Goal: Task Accomplishment & Management: Manage account settings

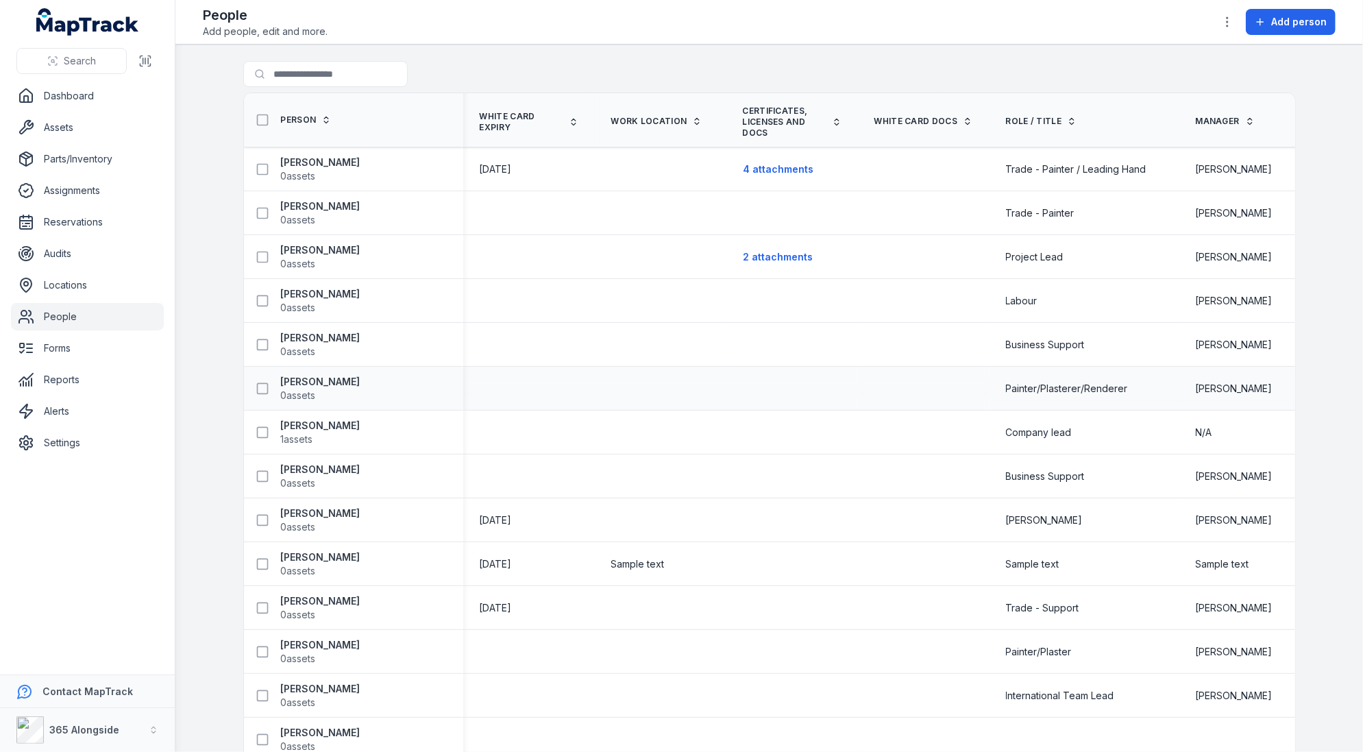
click at [657, 392] on div at bounding box center [661, 388] width 132 height 11
click at [772, 311] on td at bounding box center [793, 301] width 132 height 44
click at [770, 301] on div at bounding box center [793, 300] width 132 height 11
click at [677, 287] on td at bounding box center [661, 301] width 132 height 44
click at [319, 302] on span "0 assets" at bounding box center [321, 308] width 80 height 14
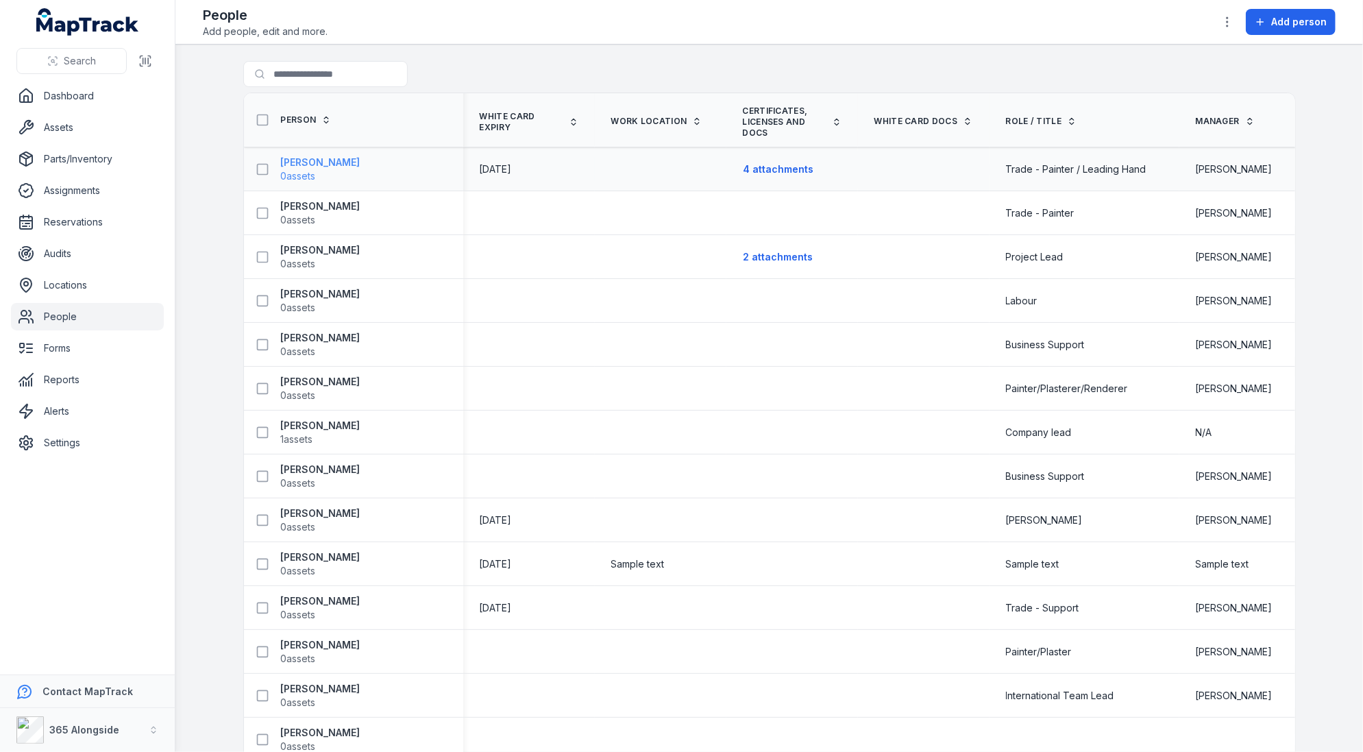
click at [328, 163] on strong "[PERSON_NAME]" at bounding box center [321, 163] width 80 height 14
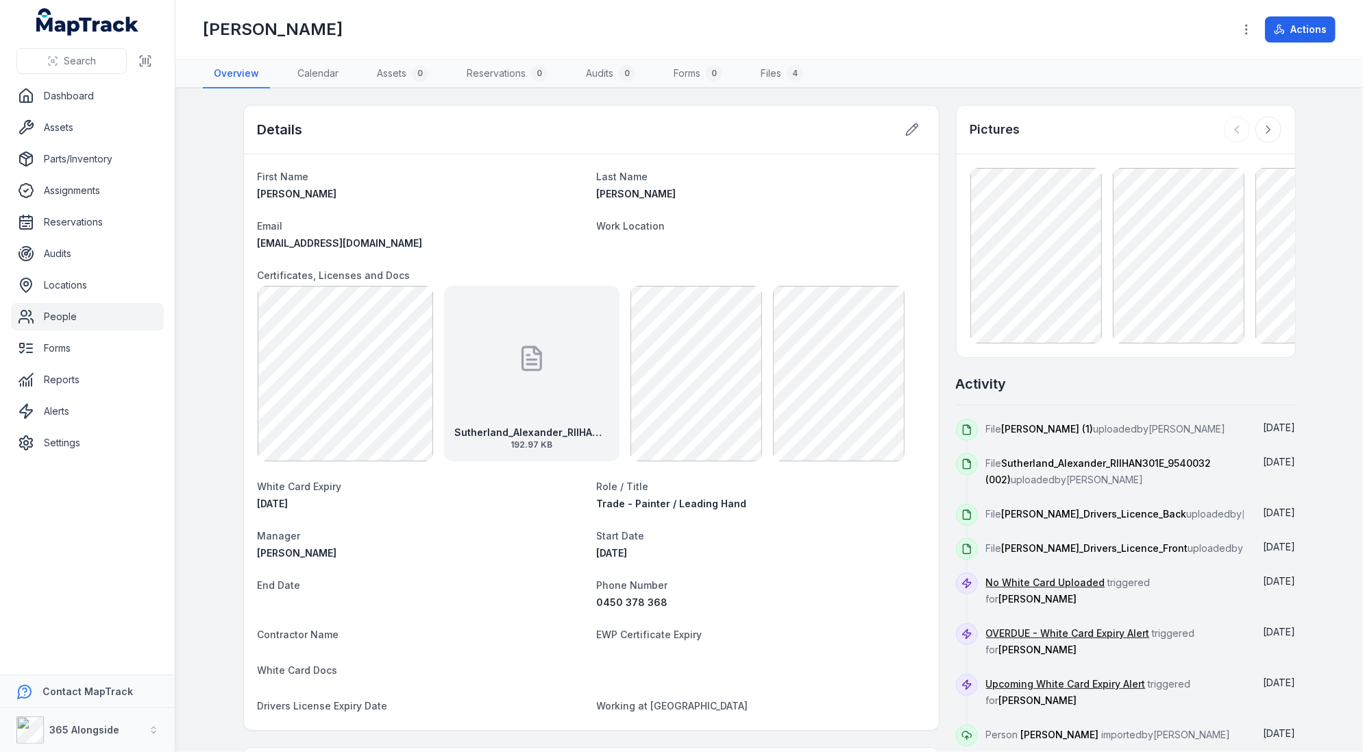
click at [948, 367] on div "Details First Name Alex Last Name Sutherland Email Alex@365alongside.com.au Wor…" at bounding box center [769, 608] width 1053 height 1006
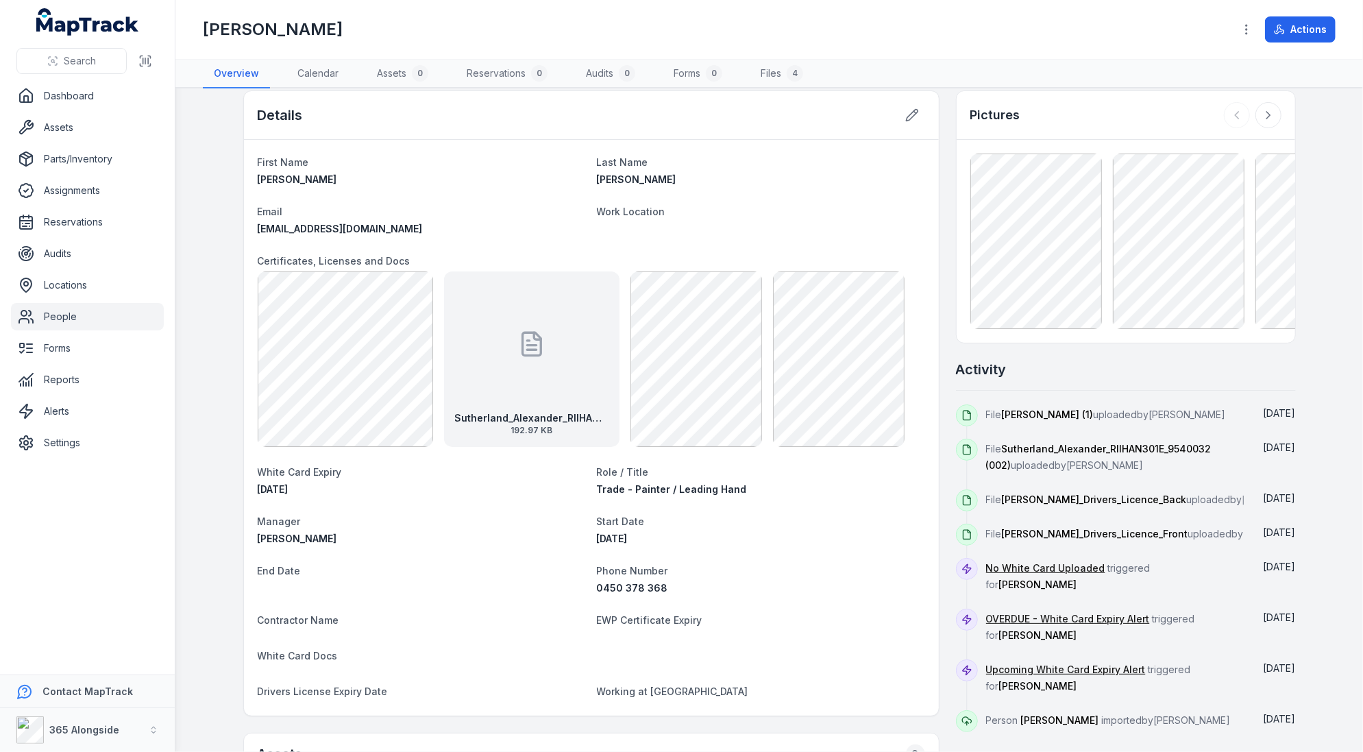
scroll to position [12, 0]
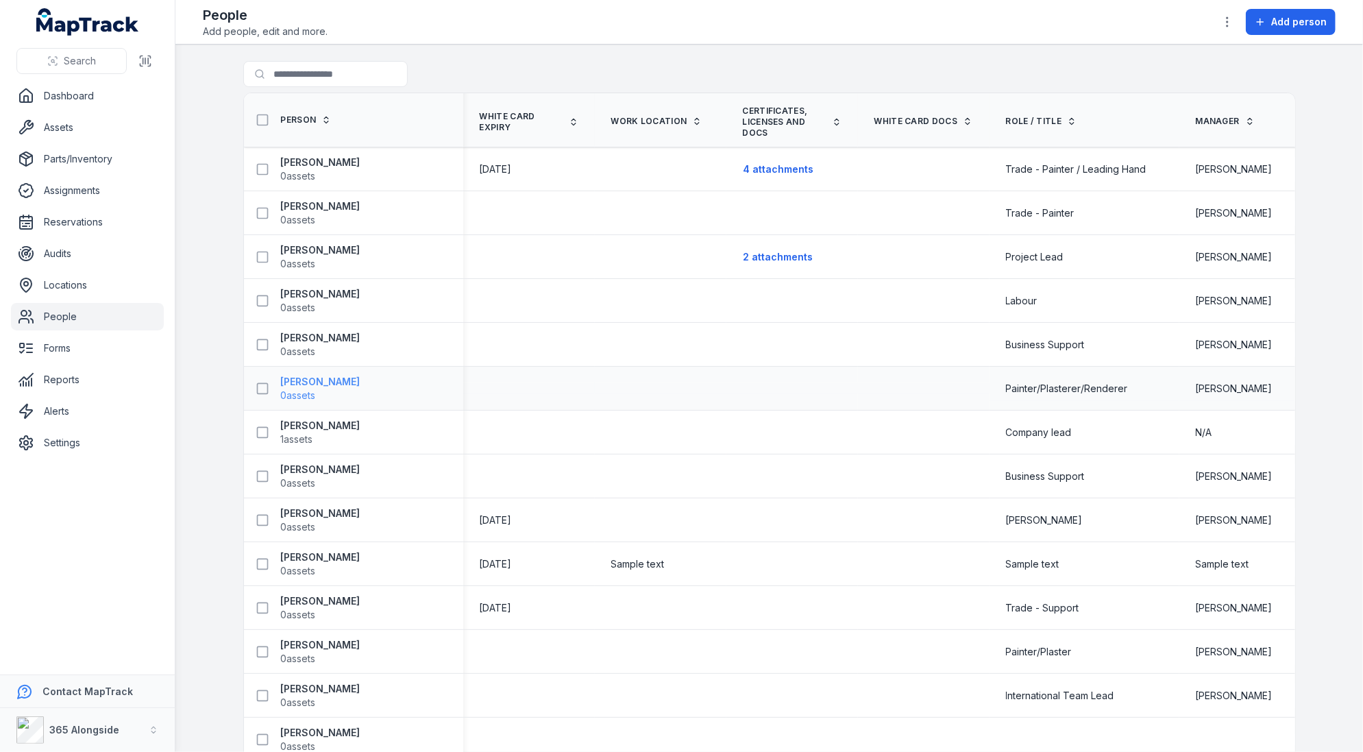
click at [337, 377] on strong "Dallas Johnson" at bounding box center [321, 382] width 80 height 14
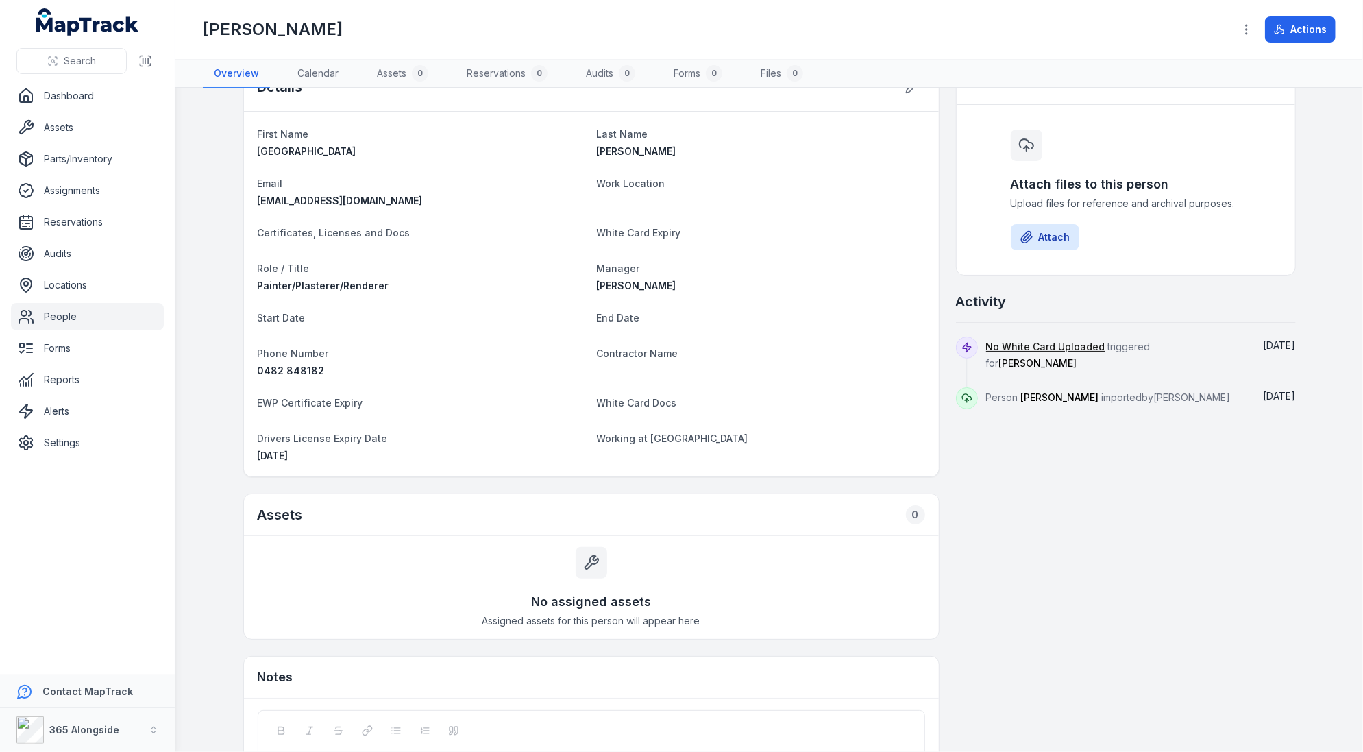
scroll to position [49, 0]
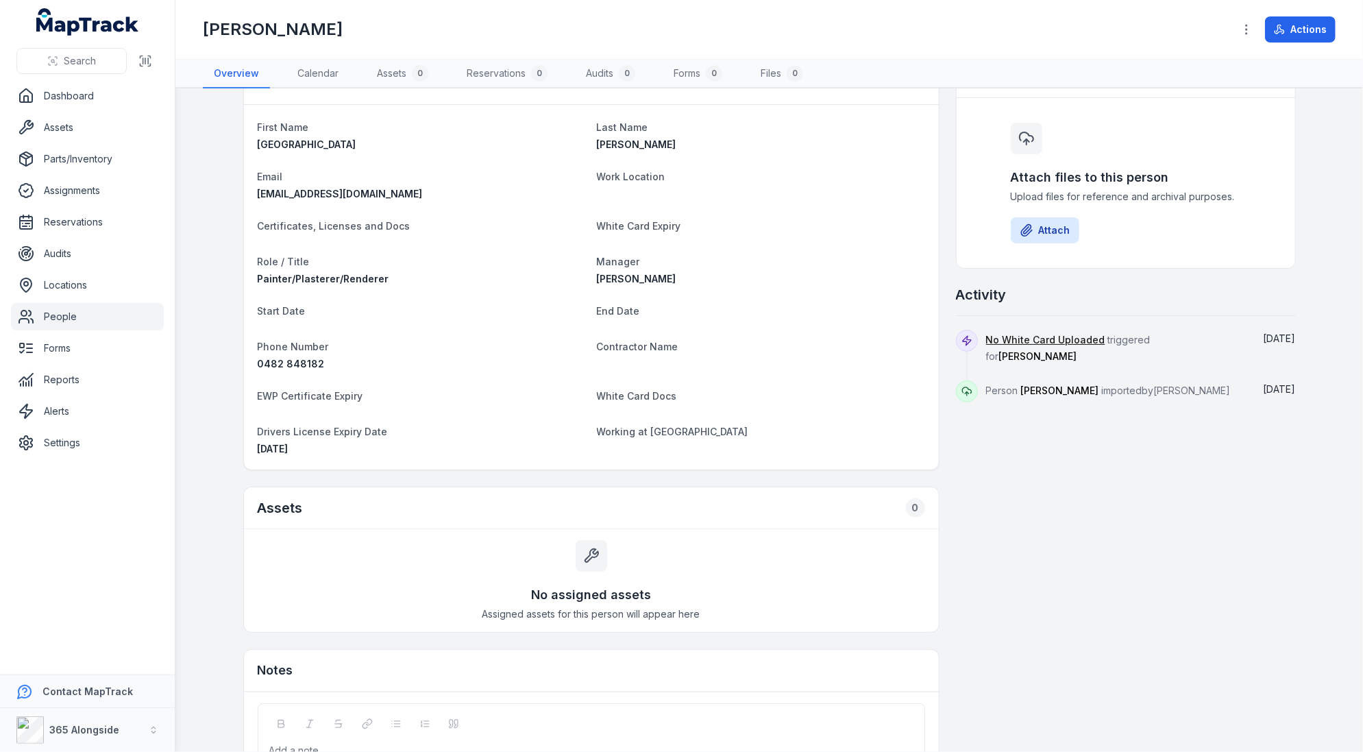
click at [1113, 337] on span "No White Card Uploaded triggered for Dallas Johnson" at bounding box center [1068, 348] width 165 height 28
click at [1073, 385] on span "Dallas Johnson" at bounding box center [1060, 391] width 78 height 12
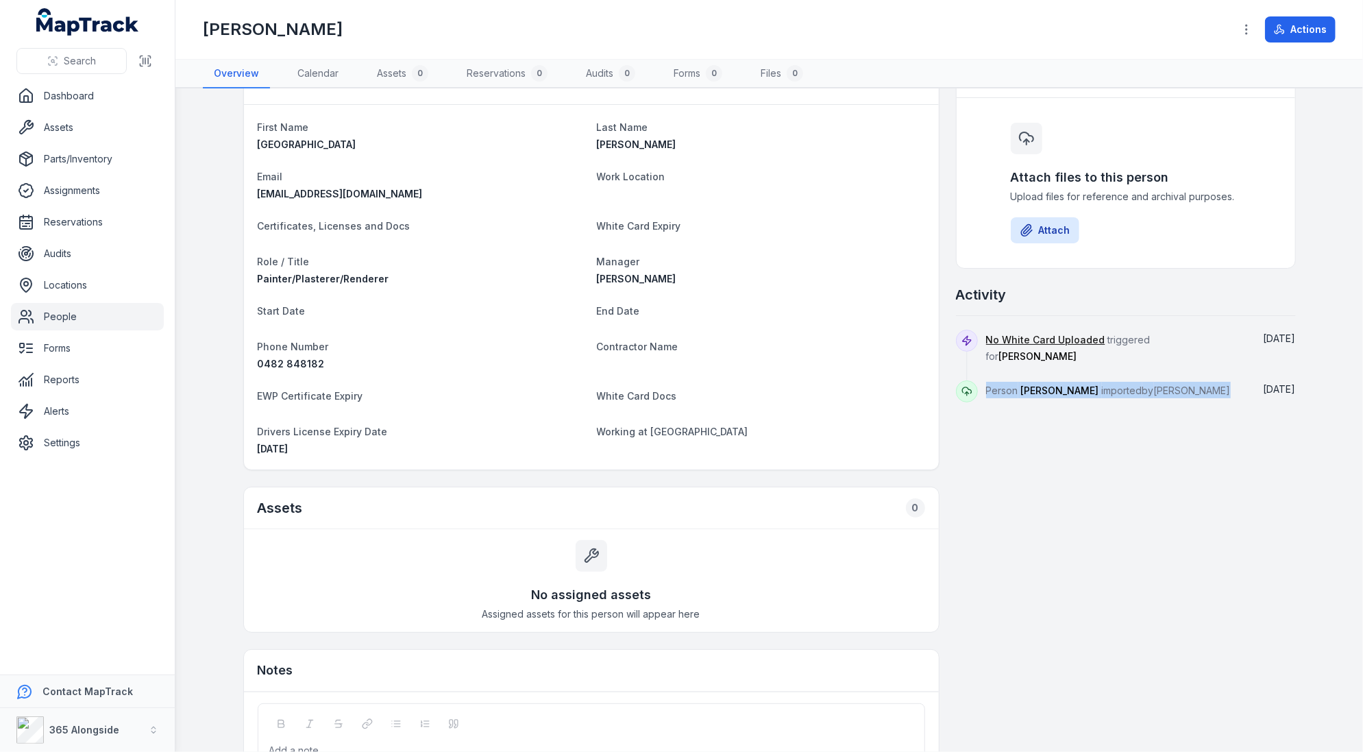
click at [1073, 385] on span "Dallas Johnson" at bounding box center [1060, 391] width 78 height 12
click at [1065, 411] on div "Details First Name Dallas Last Name Johnson Email Dallas@365alongside.com.au Wo…" at bounding box center [769, 453] width 1053 height 795
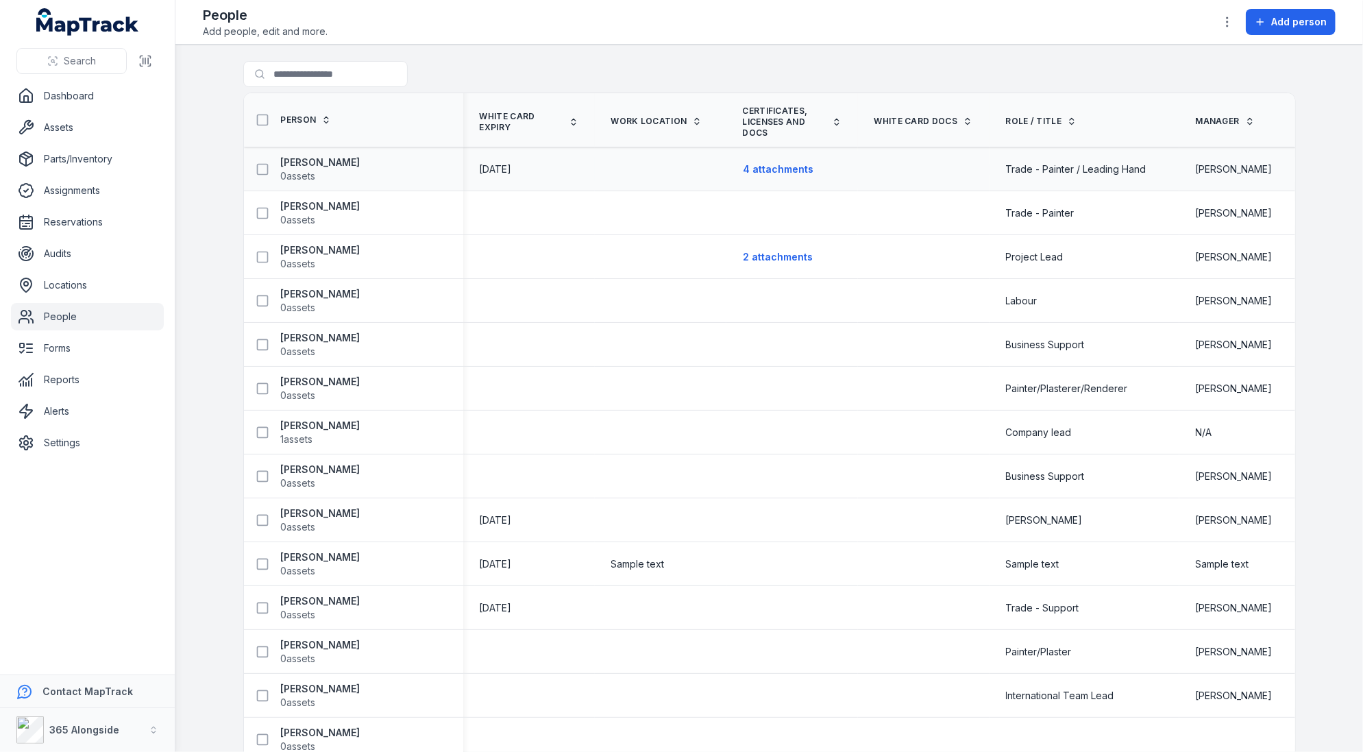
click at [494, 169] on span "10/01/2021" at bounding box center [496, 169] width 32 height 12
click at [524, 179] on div "10/01/2021" at bounding box center [529, 169] width 132 height 25
click at [512, 163] on span "10/01/2021" at bounding box center [496, 169] width 32 height 12
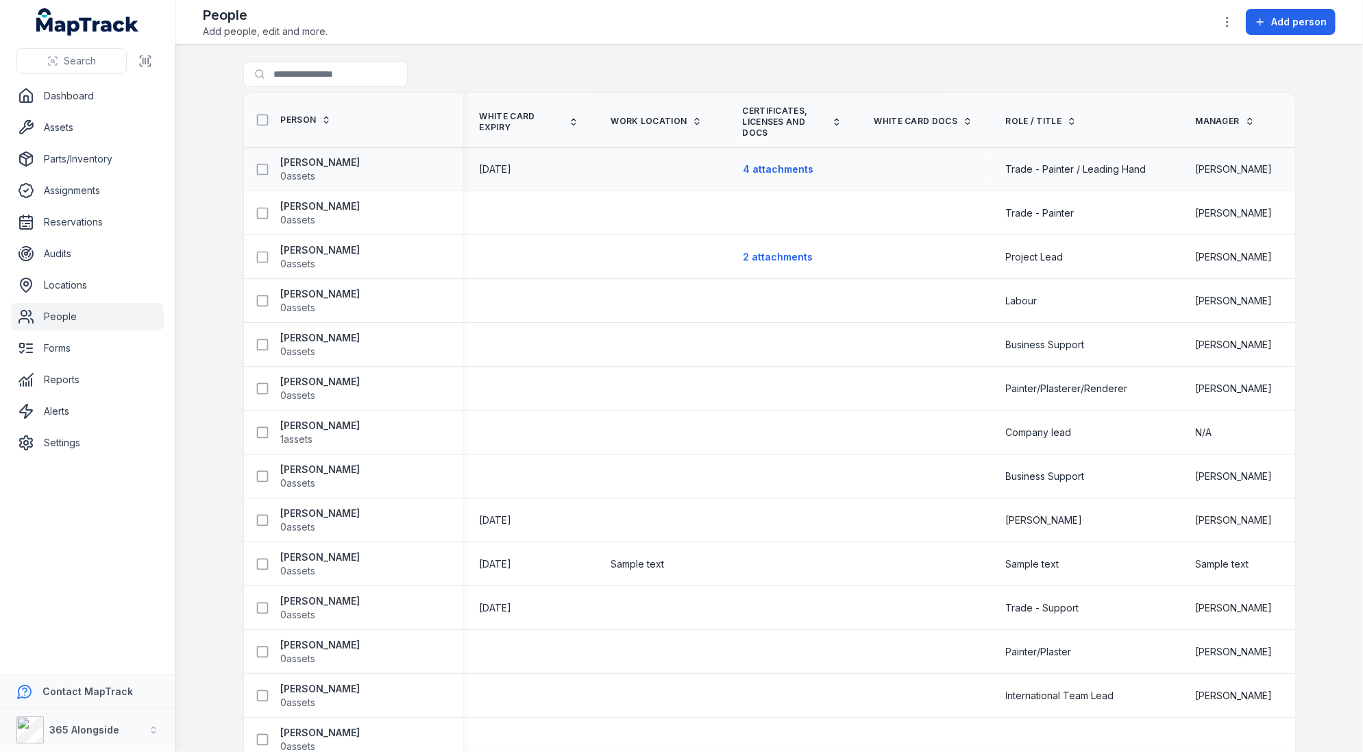
click at [512, 163] on span "10/01/2021" at bounding box center [496, 169] width 32 height 12
click at [512, 168] on span "10/01/2021" at bounding box center [496, 169] width 32 height 12
click at [512, 517] on span "08/05/2010" at bounding box center [496, 520] width 32 height 12
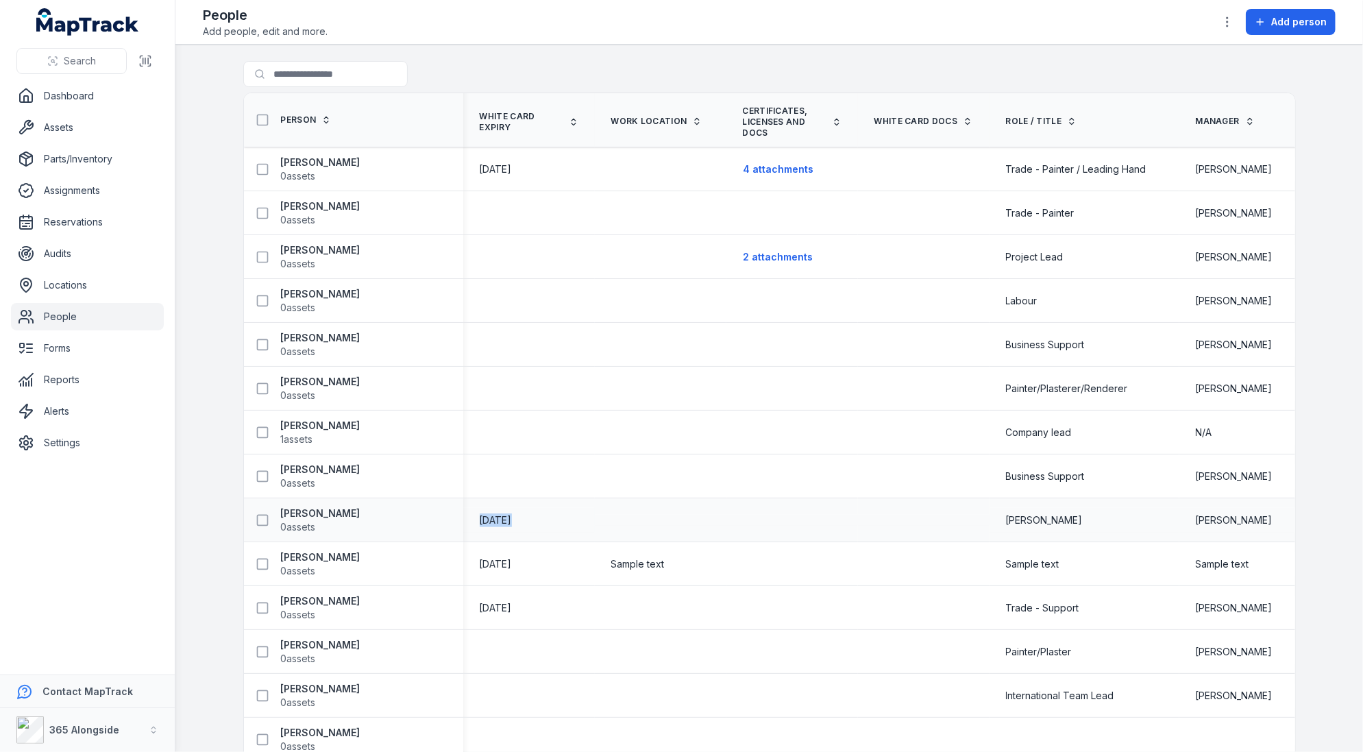
click at [512, 517] on span "08/05/2010" at bounding box center [496, 520] width 32 height 12
click at [345, 165] on strong "Alex Sutherland" at bounding box center [321, 163] width 80 height 14
click at [328, 507] on strong "Jayhaziel Matapo" at bounding box center [321, 514] width 80 height 14
click at [314, 564] on span "0 assets" at bounding box center [298, 571] width 35 height 14
click at [316, 608] on span "0 assets" at bounding box center [298, 615] width 35 height 14
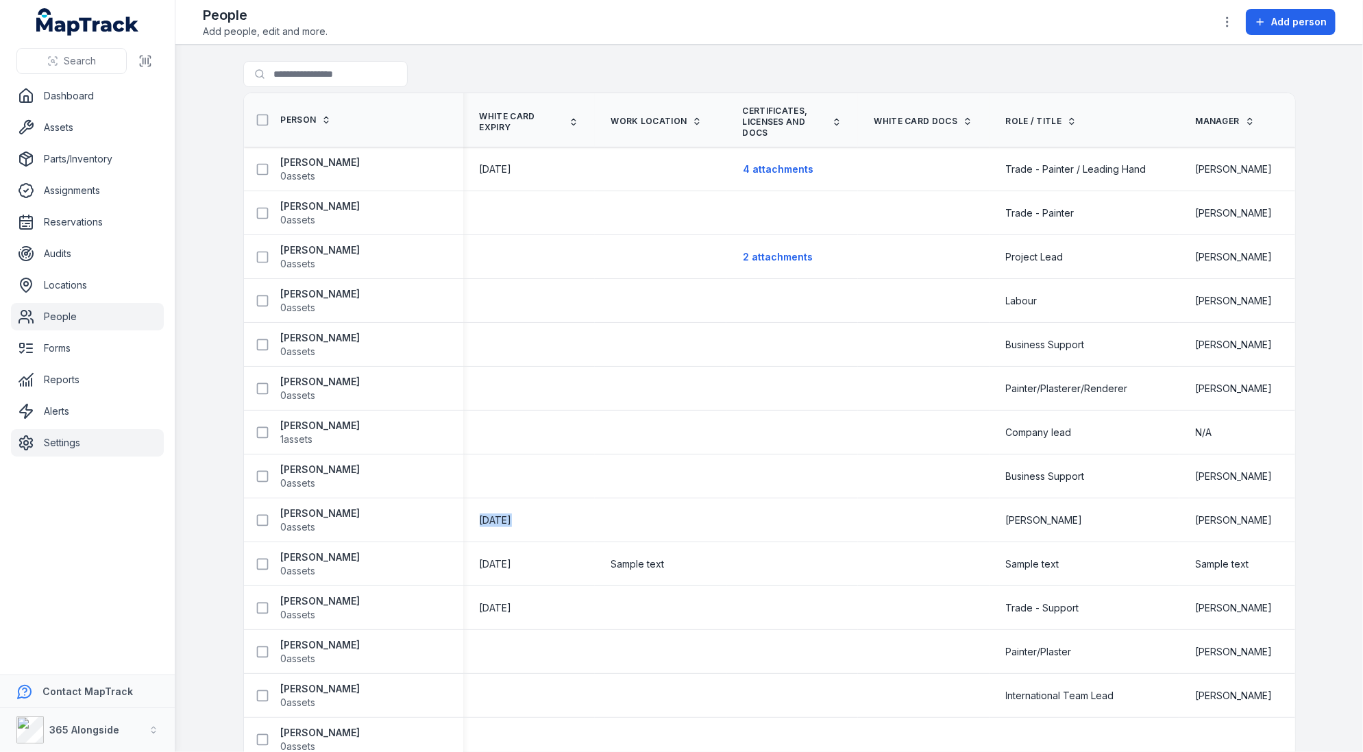
click at [76, 447] on link "Settings" at bounding box center [87, 442] width 153 height 27
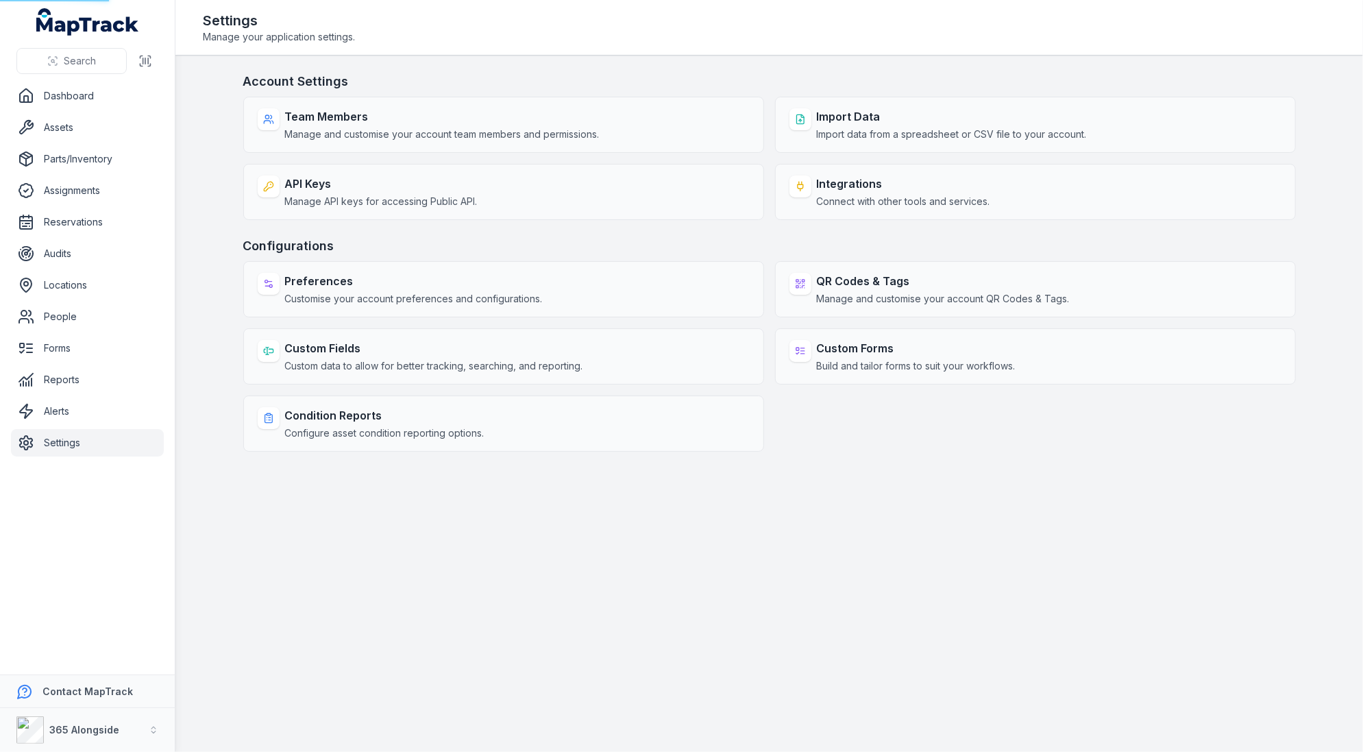
click at [557, 295] on div "Preferences Customise your account preferences and configurations." at bounding box center [503, 289] width 521 height 56
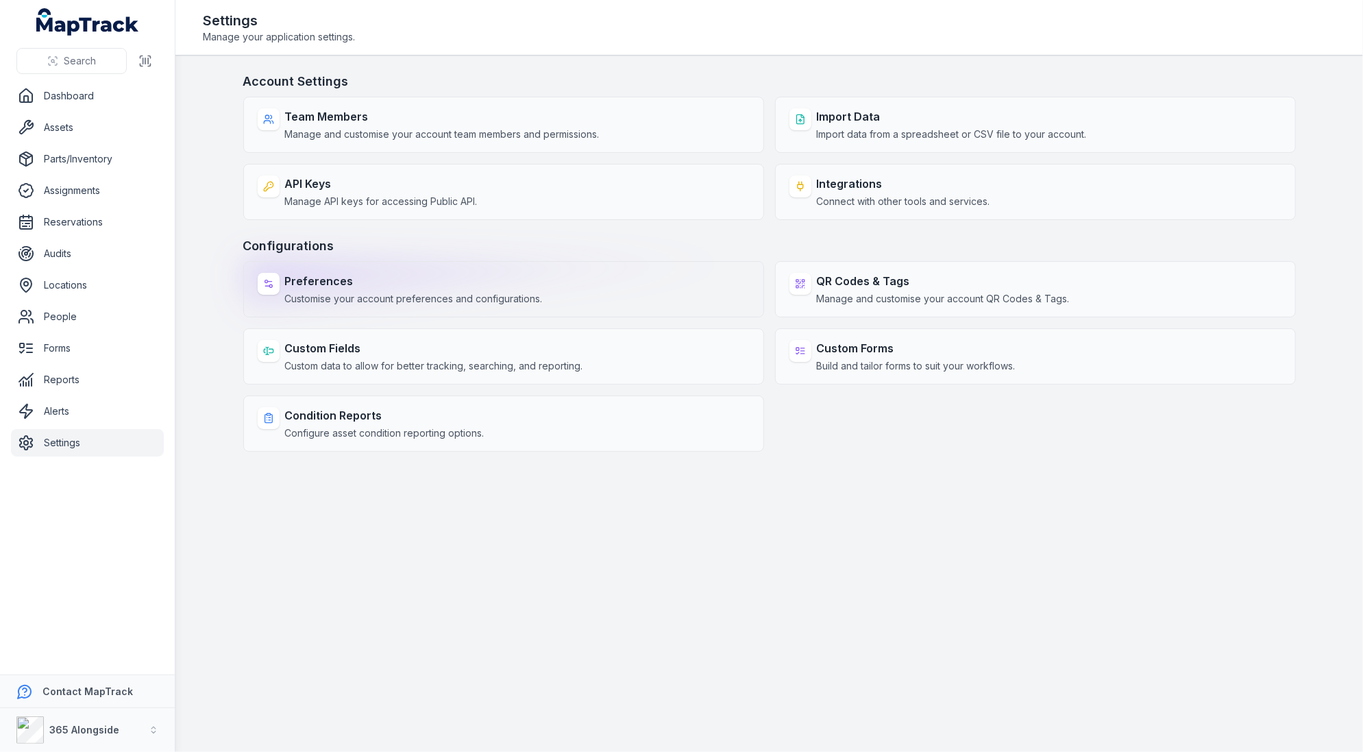
select select "***"
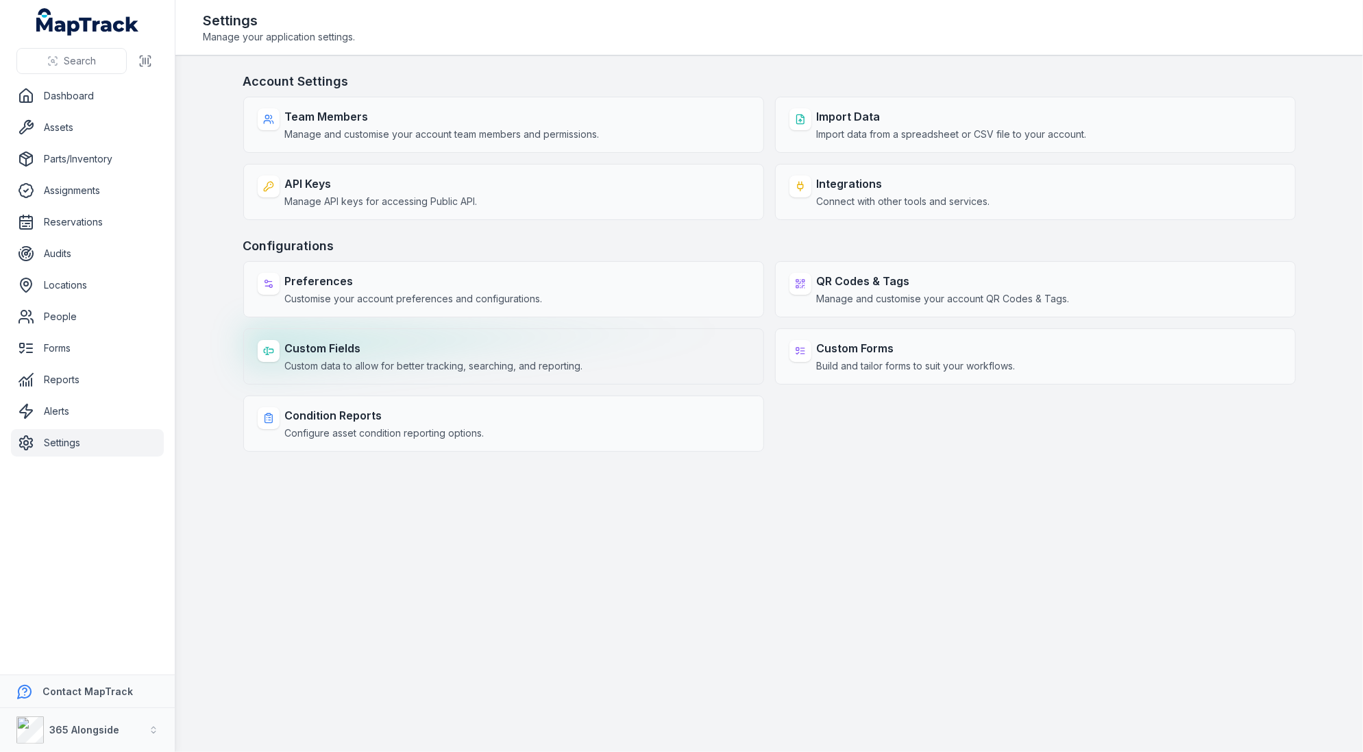
click at [393, 355] on div "Custom Fields Custom data to allow for better tracking, searching, and reportin…" at bounding box center [434, 356] width 298 height 33
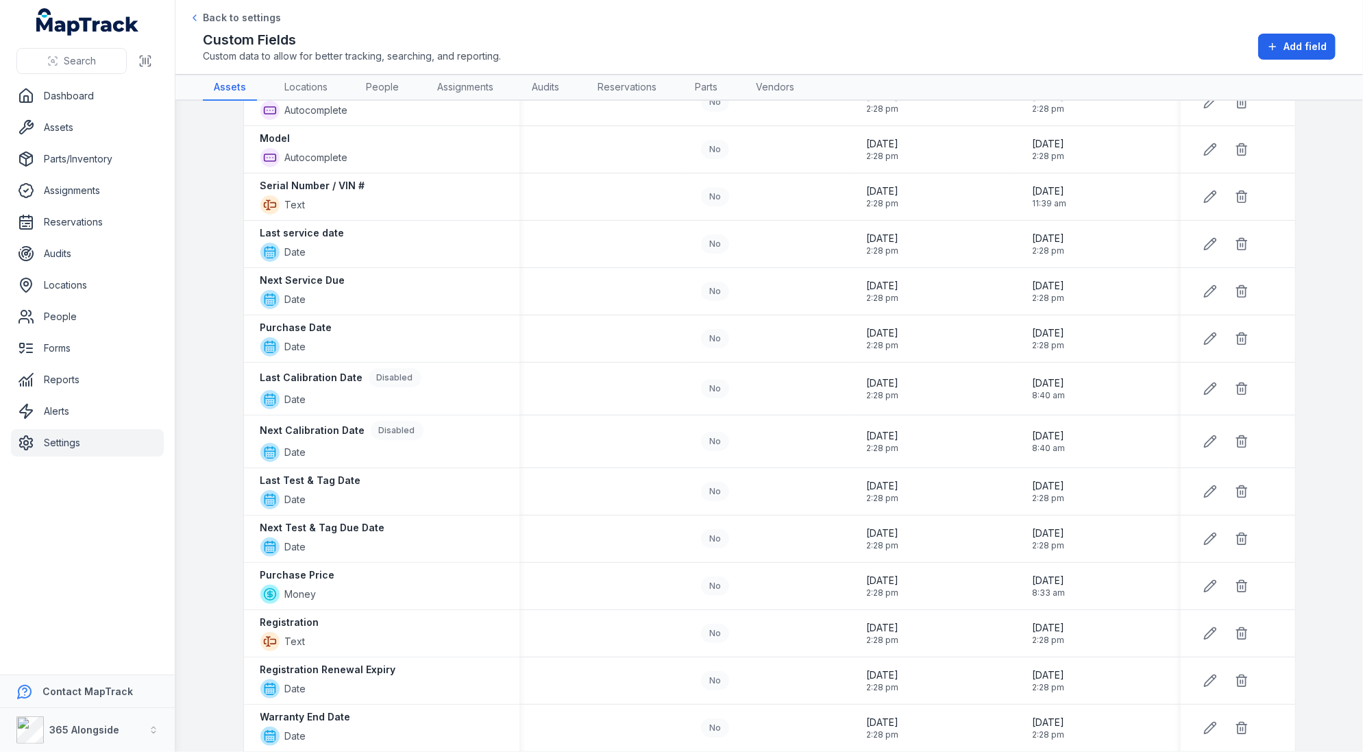
scroll to position [3, 0]
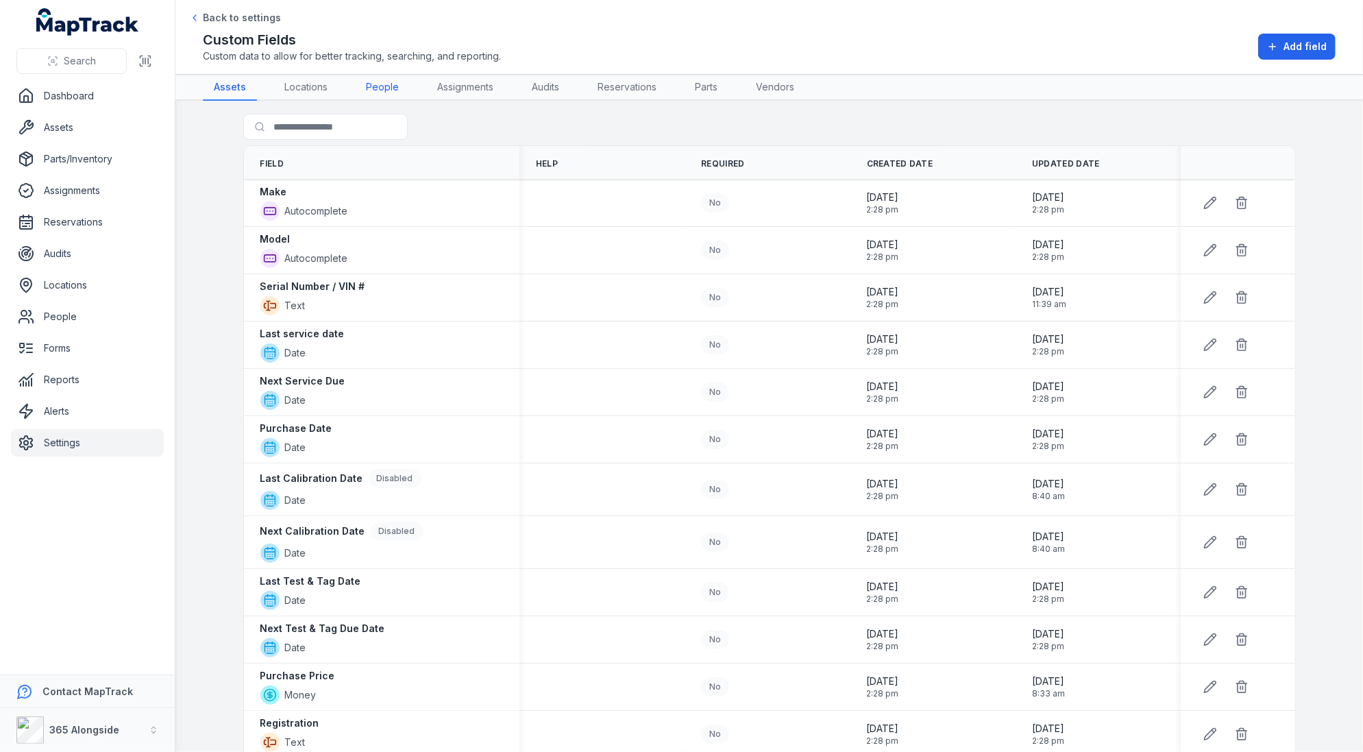
drag, startPoint x: 383, startPoint y: 85, endPoint x: 397, endPoint y: 95, distance: 16.7
click at [383, 85] on link "People" at bounding box center [382, 88] width 55 height 26
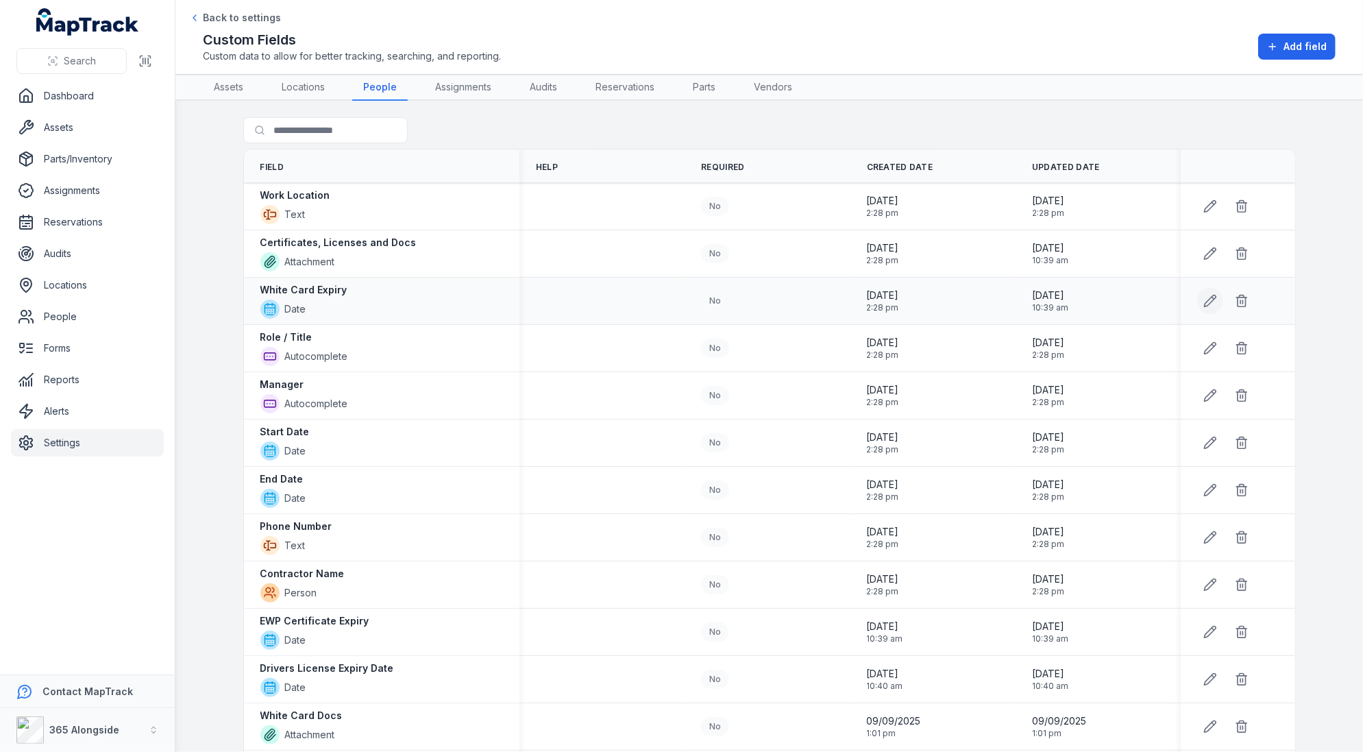
click at [1215, 297] on icon at bounding box center [1211, 301] width 12 height 12
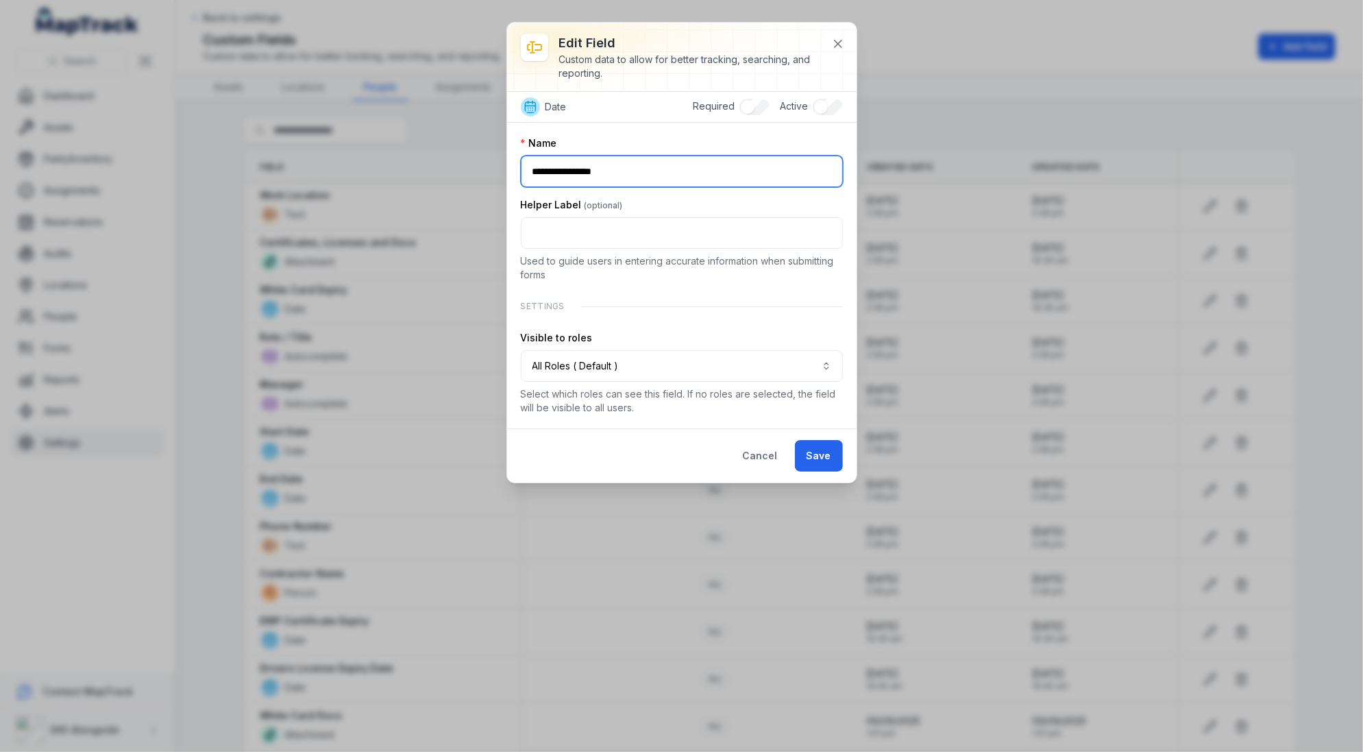
click at [639, 174] on input "**********" at bounding box center [682, 172] width 322 height 32
type input "**********"
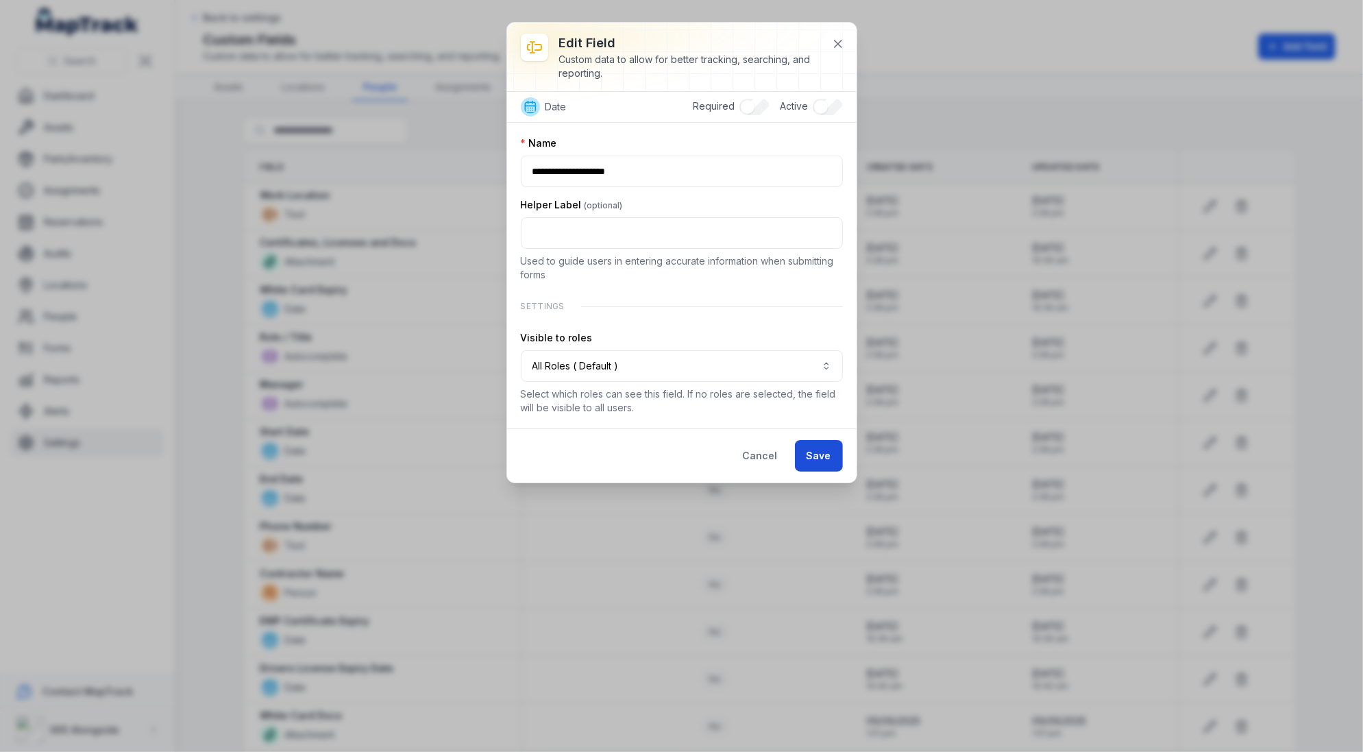
click at [814, 453] on button "Save" at bounding box center [819, 456] width 48 height 32
